Goal: Find specific page/section: Find specific page/section

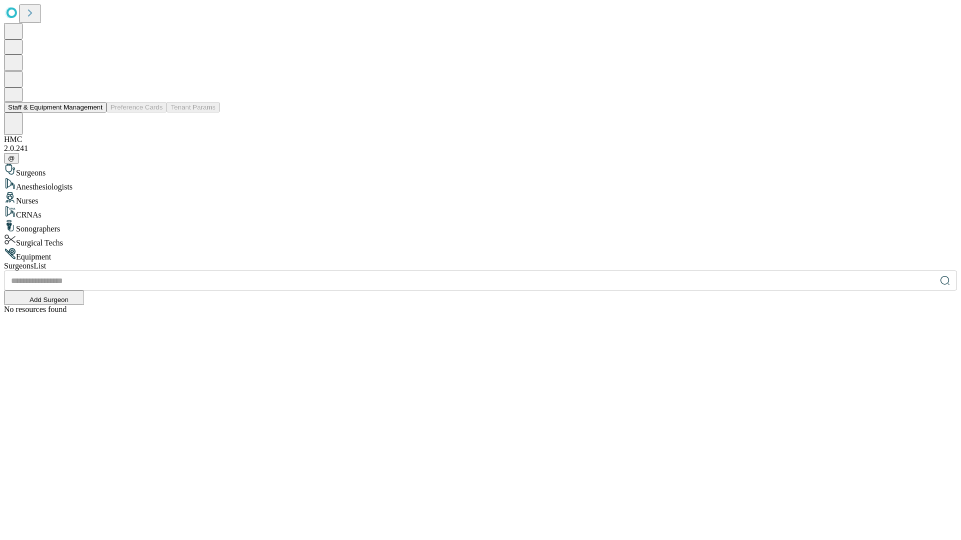
click at [96, 113] on button "Staff & Equipment Management" at bounding box center [55, 107] width 103 height 11
